Goal: Task Accomplishment & Management: Complete application form

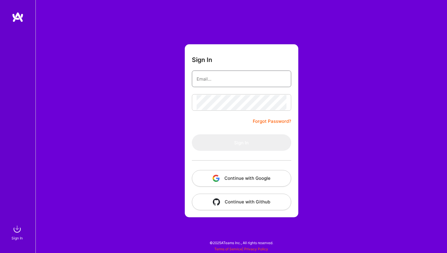
type input "[EMAIL_ADDRESS][DOMAIN_NAME]"
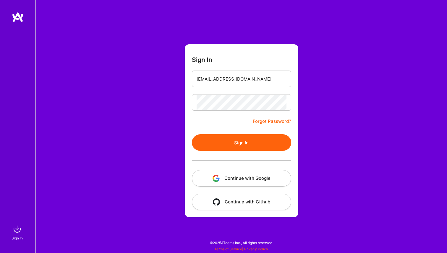
click at [244, 141] on button "Sign In" at bounding box center [241, 142] width 99 height 17
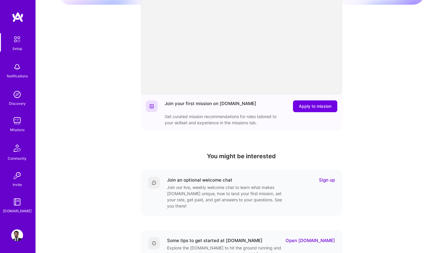
scroll to position [66, 0]
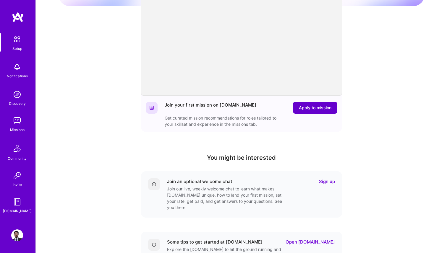
click at [321, 108] on span "Apply to mission" at bounding box center [315, 108] width 32 height 6
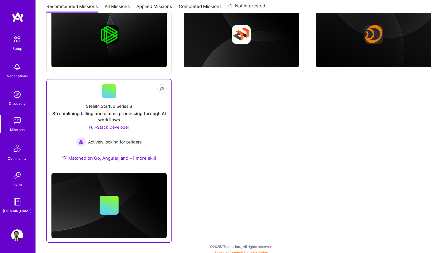
scroll to position [524, 0]
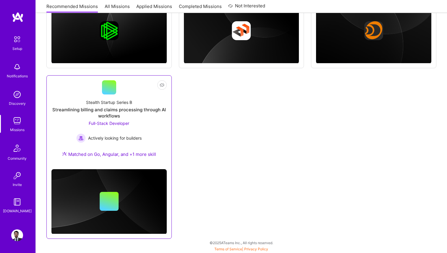
click at [126, 110] on div "Streamlining billing and claims processing through AI workflows" at bounding box center [108, 113] width 115 height 12
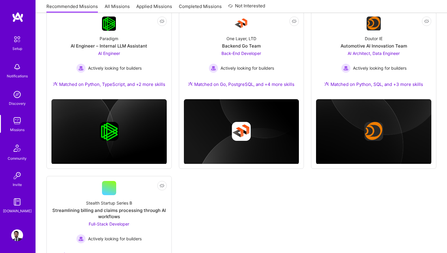
scroll to position [358, 0]
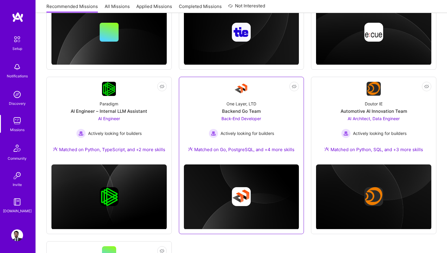
click at [244, 115] on div "Back-End Developer Actively looking for builders" at bounding box center [241, 126] width 65 height 23
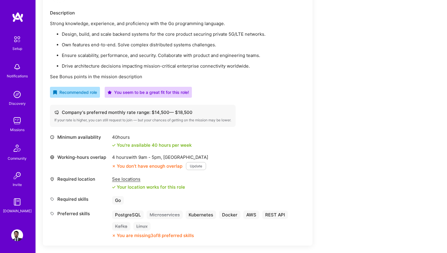
scroll to position [169, 0]
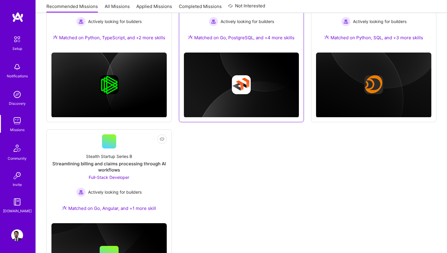
scroll to position [481, 0]
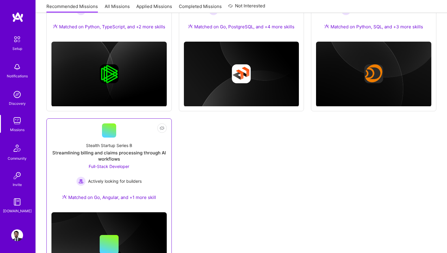
click at [113, 144] on div "Stealth Startup Series B" at bounding box center [109, 145] width 46 height 6
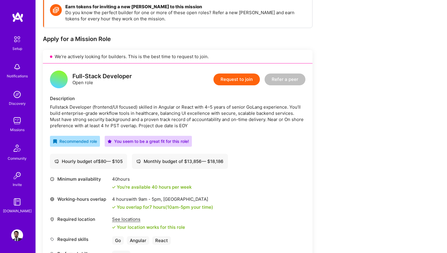
scroll to position [91, 0]
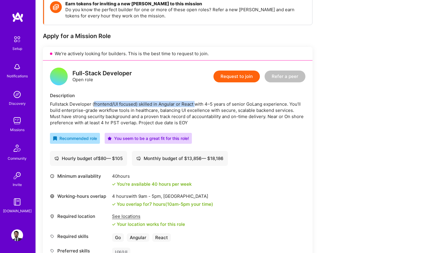
drag, startPoint x: 94, startPoint y: 105, endPoint x: 194, endPoint y: 105, distance: 100.1
click at [194, 105] on div "Fullstack Developer (frontend/UI focused) skilled in Angular or React with 4–5 …" at bounding box center [177, 113] width 255 height 25
click at [201, 105] on div "Fullstack Developer (frontend/UI focused) skilled in Angular or React with 4–5 …" at bounding box center [177, 113] width 255 height 25
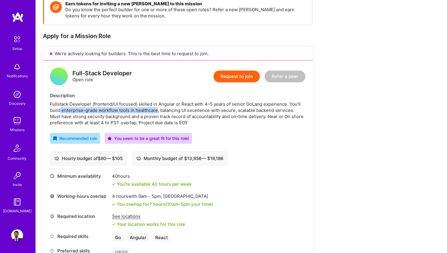
drag, startPoint x: 60, startPoint y: 112, endPoint x: 157, endPoint y: 110, distance: 97.2
click at [157, 110] on div "Fullstack Developer (frontend/UI focused) skilled in Angular or React with 4–5 …" at bounding box center [177, 113] width 255 height 25
click at [174, 110] on div "Fullstack Developer (frontend/UI focused) skilled in Angular or React with 4–5 …" at bounding box center [177, 113] width 255 height 25
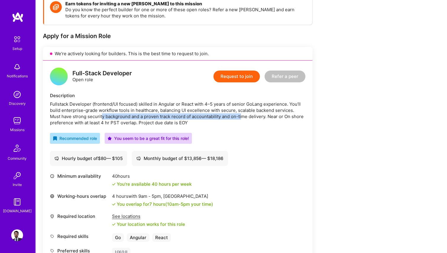
drag, startPoint x: 90, startPoint y: 117, endPoint x: 230, endPoint y: 114, distance: 140.3
click at [230, 114] on div "Fullstack Developer (frontend/UI focused) skilled in Angular or React with 4–5 …" at bounding box center [177, 113] width 255 height 25
drag, startPoint x: 253, startPoint y: 117, endPoint x: 216, endPoint y: 117, distance: 36.9
click at [216, 117] on div "Fullstack Developer (frontend/UI focused) skilled in Angular or React with 4–5 …" at bounding box center [177, 113] width 255 height 25
click at [256, 117] on div "Fullstack Developer (frontend/UI focused) skilled in Angular or React with 4–5 …" at bounding box center [177, 113] width 255 height 25
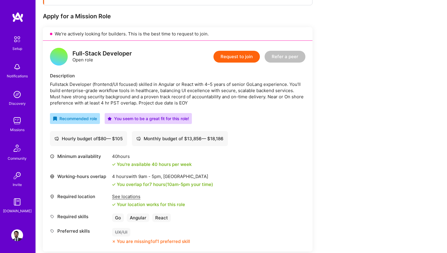
scroll to position [97, 0]
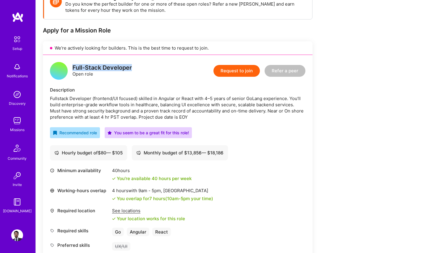
drag, startPoint x: 73, startPoint y: 67, endPoint x: 139, endPoint y: 67, distance: 65.6
click at [139, 67] on div "Full-Stack Developer Open role Request to join Refer a peer" at bounding box center [177, 71] width 255 height 18
copy div "Full-Stack Developer"
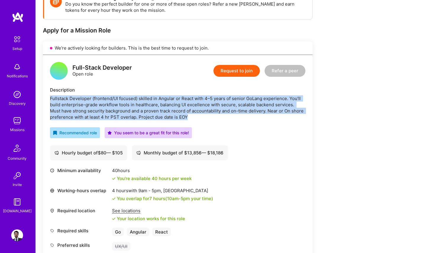
copy div "Fullstack Developer (frontend/UI focused) skilled in Angular or React with 4–5 …"
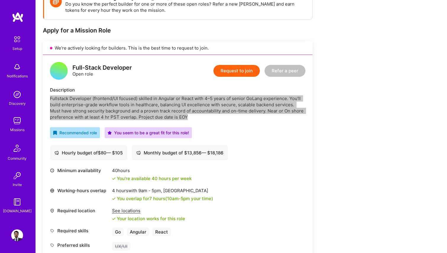
drag, startPoint x: 50, startPoint y: 99, endPoint x: 189, endPoint y: 117, distance: 139.7
click at [189, 117] on div "Fullstack Developer (frontend/UI focused) skilled in Angular or React with 4–5 …" at bounding box center [177, 107] width 255 height 25
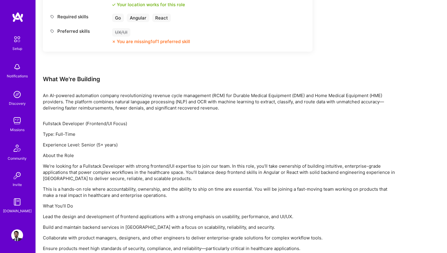
scroll to position [313, 0]
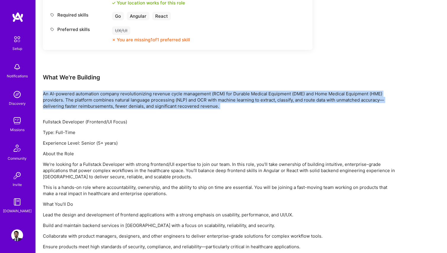
drag, startPoint x: 43, startPoint y: 95, endPoint x: 159, endPoint y: 110, distance: 117.3
click at [159, 110] on div "Earn tokens for inviting a new [PERSON_NAME] to this mission Do you know the pe…" at bounding box center [220, 64] width 354 height 583
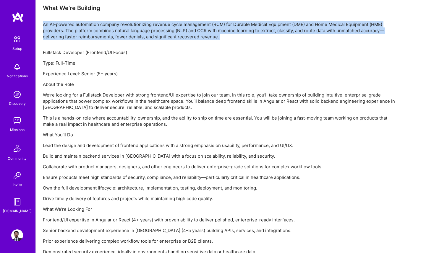
scroll to position [387, 0]
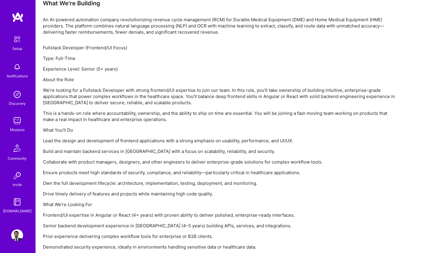
click at [43, 18] on p "An AI-powered automation company revolutionizing revenue cycle management (RCM)…" at bounding box center [220, 26] width 354 height 19
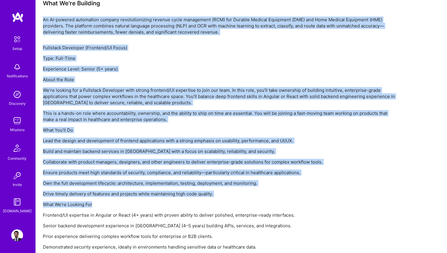
drag, startPoint x: 43, startPoint y: 18, endPoint x: 198, endPoint y: 201, distance: 239.7
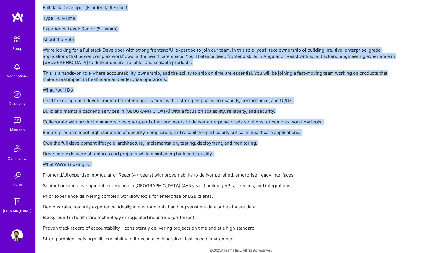
scroll to position [434, 0]
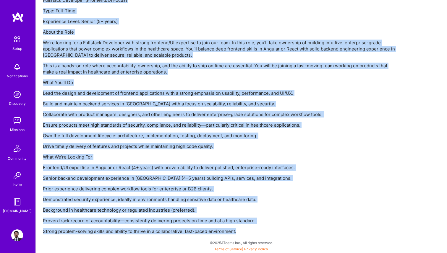
click at [237, 230] on p "Strong problem-solving skills and ability to thrive in a collaborative, fast-pa…" at bounding box center [220, 231] width 354 height 6
copy div "Lo IP-dolorsi ametconsec adipisc elitseddoeiusmo tempori utlab etdolorema (ALI)…"
click at [281, 170] on p "Frontend/UI expertise in Angular or React (4+ years) with proven ability to del…" at bounding box center [220, 168] width 354 height 6
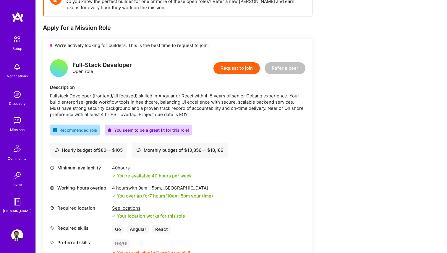
scroll to position [87, 0]
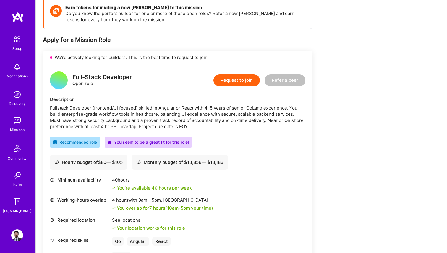
click at [237, 79] on button "Request to join" at bounding box center [236, 80] width 46 height 12
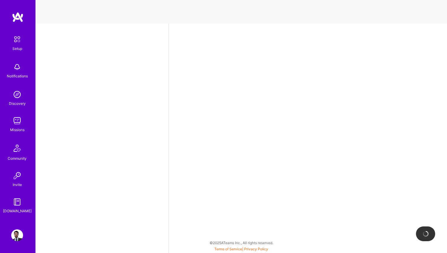
select select "MX"
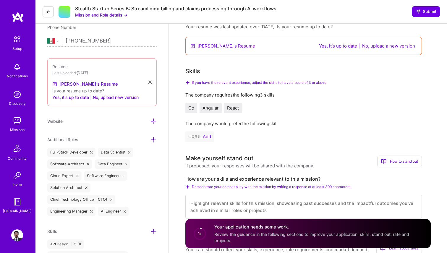
scroll to position [124, 0]
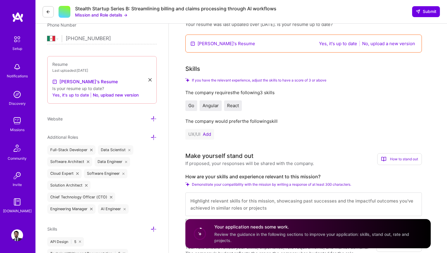
click at [77, 95] on button "Yes, it's up to date" at bounding box center [70, 95] width 37 height 7
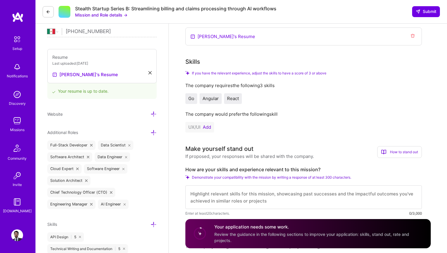
scroll to position [132, 0]
click at [205, 126] on button "Add" at bounding box center [207, 126] width 8 height 5
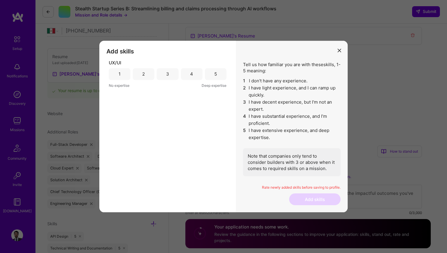
click at [195, 75] on div "4" at bounding box center [192, 74] width 22 height 12
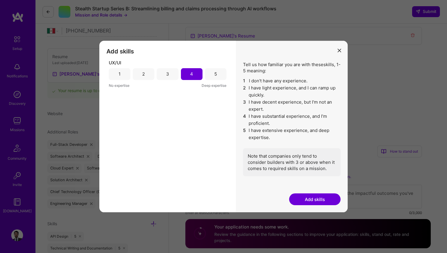
click at [314, 198] on button "Add skills" at bounding box center [314, 199] width 51 height 12
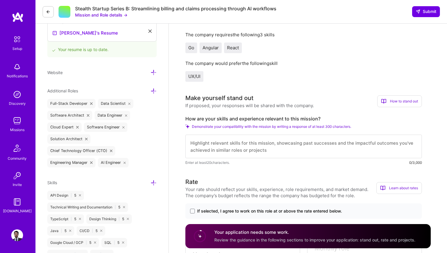
scroll to position [173, 0]
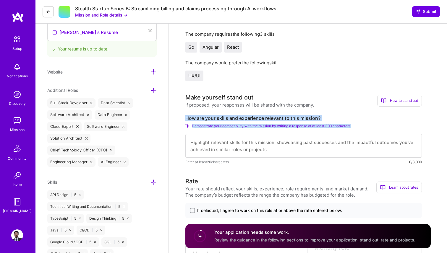
copy div "How are your skills and experience relevant to this mission? Demonstrate your c…"
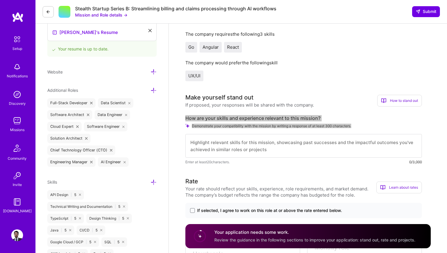
drag, startPoint x: 185, startPoint y: 117, endPoint x: 355, endPoint y: 126, distance: 170.4
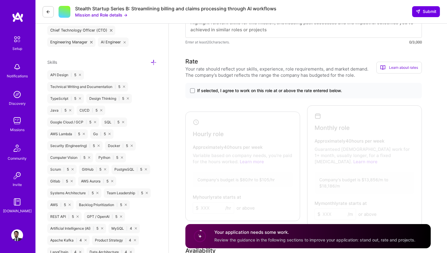
scroll to position [294, 0]
click at [192, 89] on span at bounding box center [192, 89] width 5 height 5
click at [0, 0] on input "If selected, I agree to work on this role at or above the rate entered below." at bounding box center [0, 0] width 0 height 0
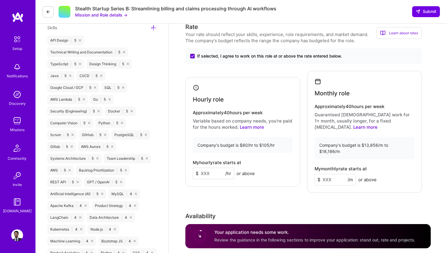
scroll to position [332, 0]
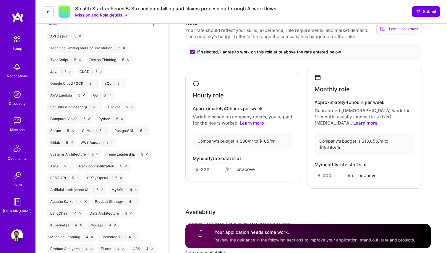
click at [211, 165] on input at bounding box center [213, 170] width 41 height 12
type input "100"
click at [329, 170] on input at bounding box center [334, 176] width 41 height 12
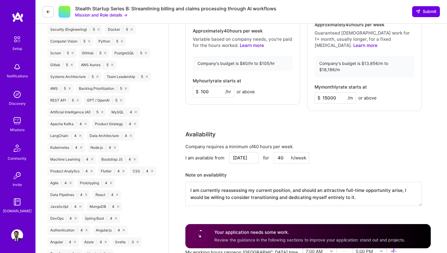
scroll to position [409, 0]
type input "15000"
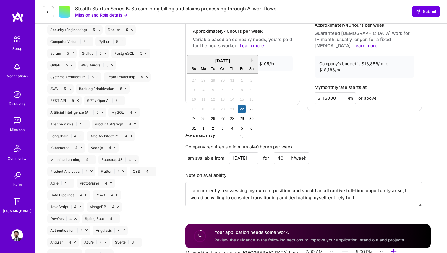
click at [240, 152] on input "[DATE]" at bounding box center [243, 158] width 29 height 12
click at [202, 130] on div "1" at bounding box center [203, 128] width 8 height 8
type input "[DATE]"
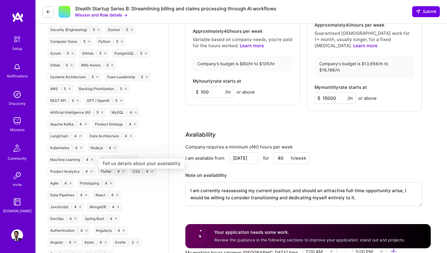
click at [255, 171] on h3 "Note on availability" at bounding box center [303, 175] width 236 height 9
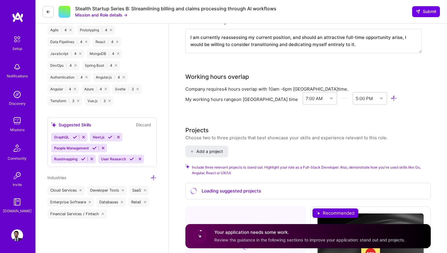
scroll to position [565, 0]
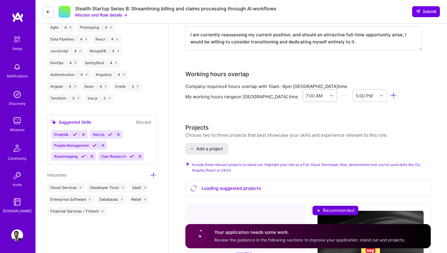
click at [317, 90] on div "7:00 AM" at bounding box center [315, 96] width 25 height 12
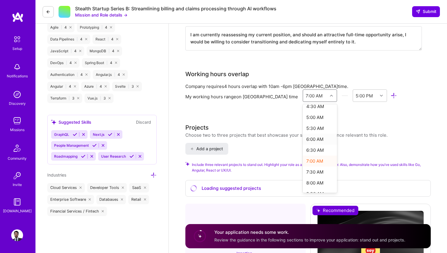
scroll to position [99, 0]
click at [309, 181] on div "8:00 AM" at bounding box center [319, 186] width 35 height 11
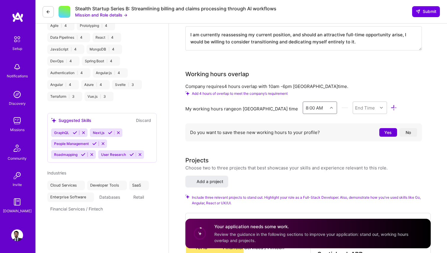
select select "MX"
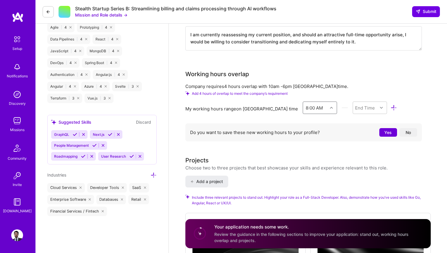
click at [409, 128] on button "No" at bounding box center [408, 132] width 18 height 9
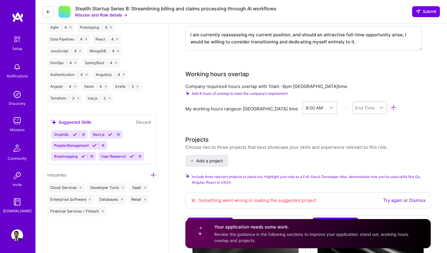
click at [370, 102] on div "End Time" at bounding box center [365, 108] width 25 height 12
click at [365, 170] on div "6:00 PM" at bounding box center [369, 175] width 35 height 11
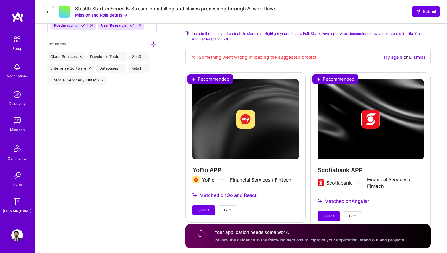
scroll to position [701, 0]
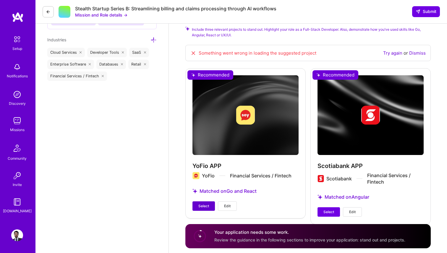
click at [205, 204] on span "Select" at bounding box center [203, 206] width 11 height 5
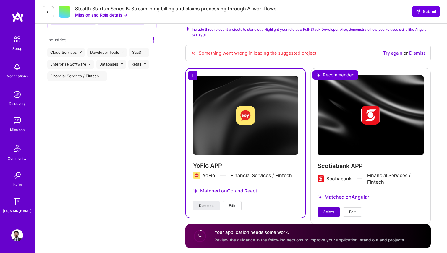
click at [333, 209] on span "Select" at bounding box center [328, 211] width 11 height 5
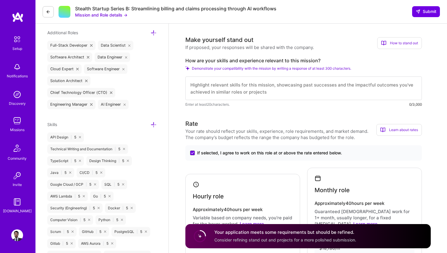
scroll to position [211, 0]
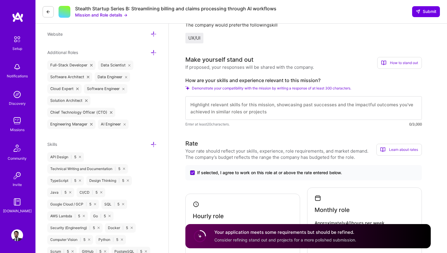
click at [241, 104] on textarea at bounding box center [303, 108] width 236 height 24
paste textarea "I have over 15 years of experience developing enterprise-grade, secure products…"
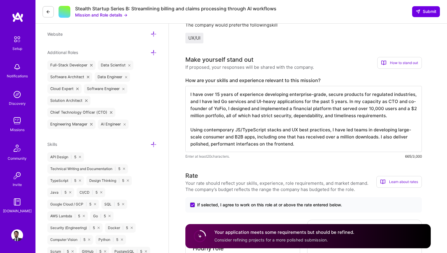
click at [279, 132] on textarea "I have over 15 years of experience developing enterprise-grade, secure products…" at bounding box center [303, 119] width 236 height 66
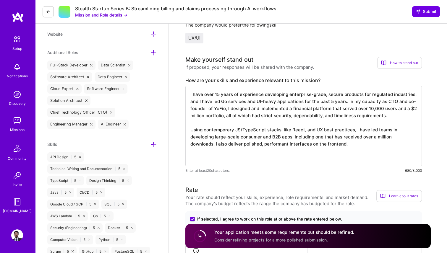
paste textarea "I've created and managed Go-based backend services using AWS/GCP and PostgreSQL…"
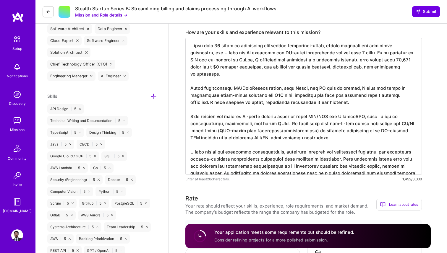
scroll to position [282, 0]
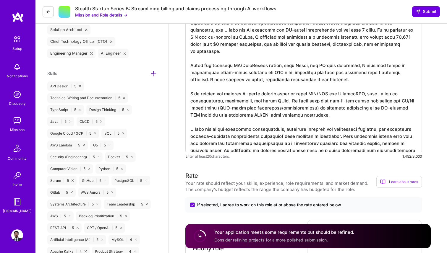
type textarea "I have over 15 years of experience developing enterprise-grade, secure products…"
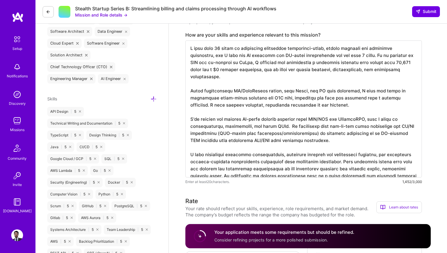
scroll to position [256, 0]
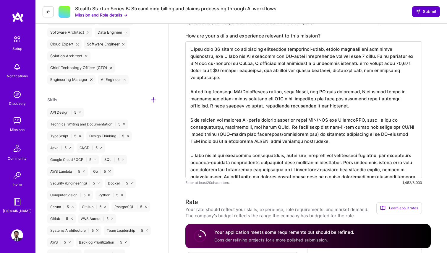
click at [422, 12] on span "Submit" at bounding box center [425, 12] width 21 height 6
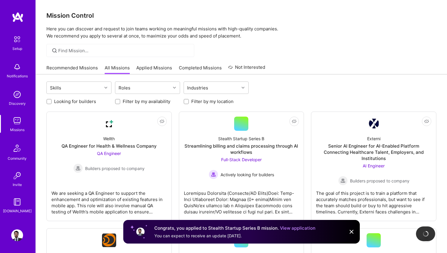
click at [351, 232] on img at bounding box center [351, 231] width 7 height 7
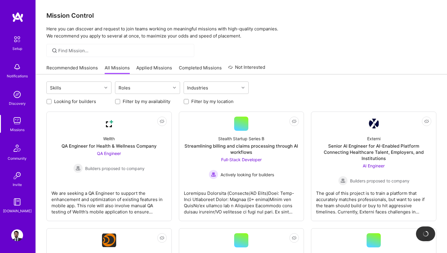
click at [154, 68] on link "Applied Missions" at bounding box center [154, 70] width 36 height 10
